Goal: Transaction & Acquisition: Purchase product/service

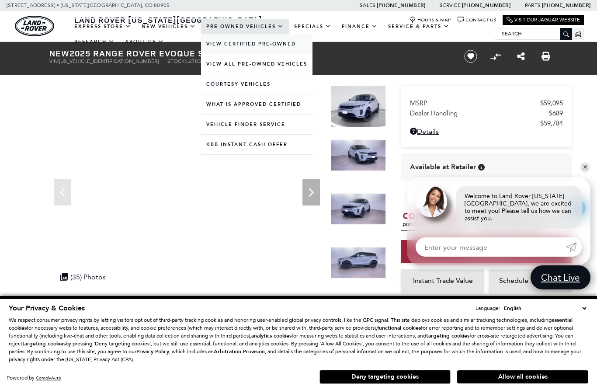
click at [253, 54] on link "View Certified Pre-Owned" at bounding box center [256, 44] width 111 height 20
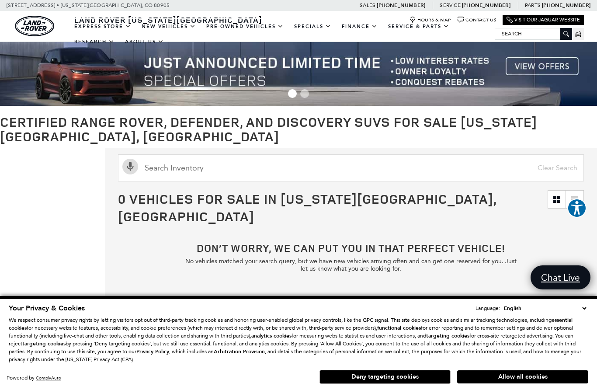
click at [400, 139] on h1 "Certified Range Rover, Defender, and Discovery SUVs for Sale [US_STATE][GEOGRAP…" at bounding box center [298, 128] width 597 height 29
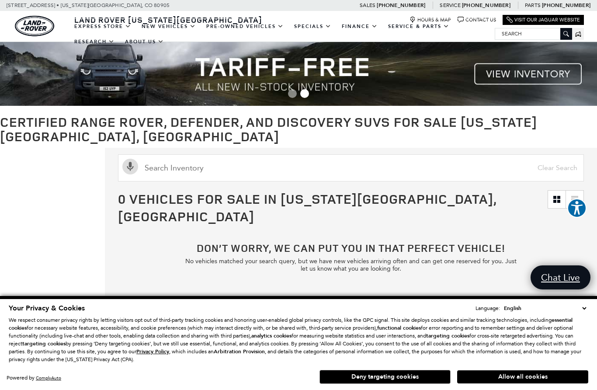
click at [582, 312] on select "English Spanish / Español English / [GEOGRAPHIC_DATA] Korean / 한국어 Vietnamese /…" at bounding box center [545, 308] width 87 height 9
